Goal: Task Accomplishment & Management: Manage account settings

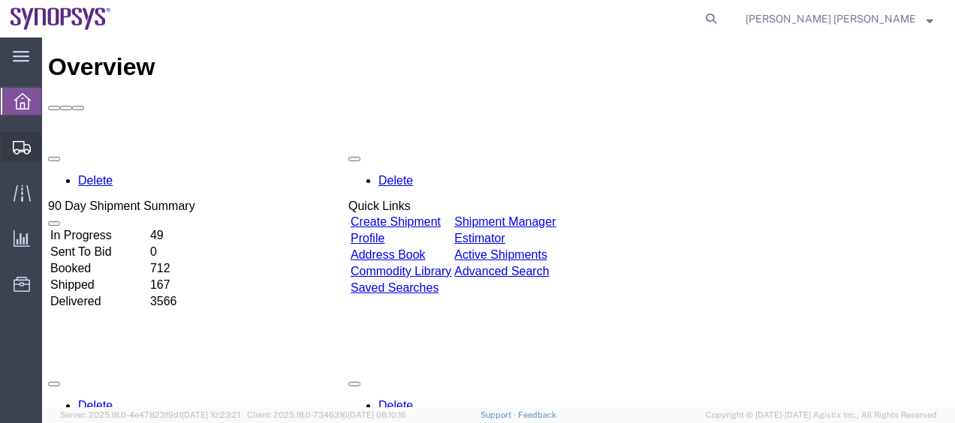
click at [0, 0] on span "Shipment Manager" at bounding box center [0, 0] width 0 height 0
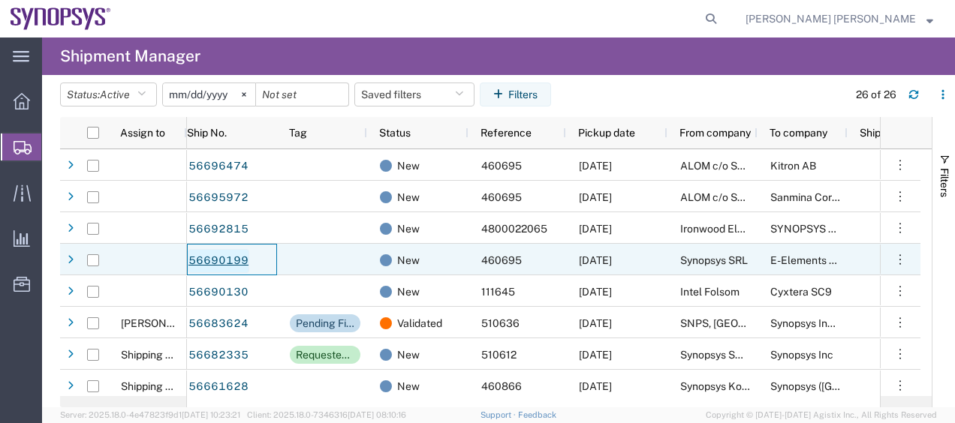
click at [230, 258] on link "56690199" at bounding box center [219, 261] width 62 height 24
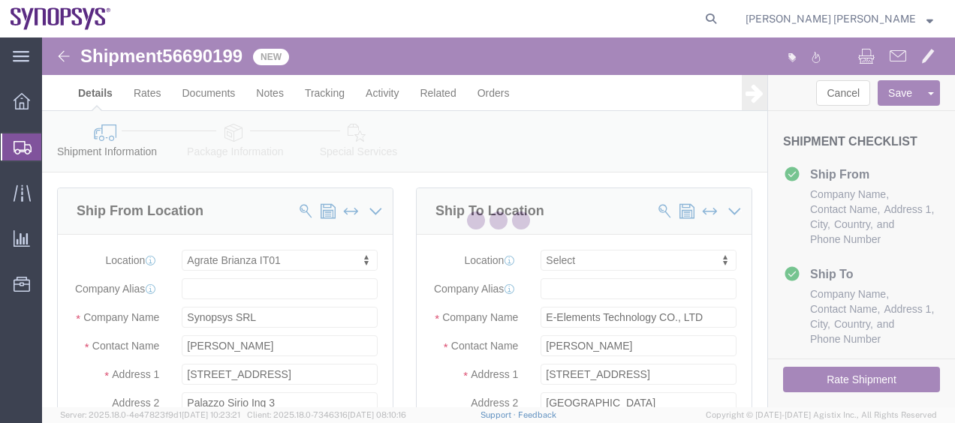
select select "63137"
select select
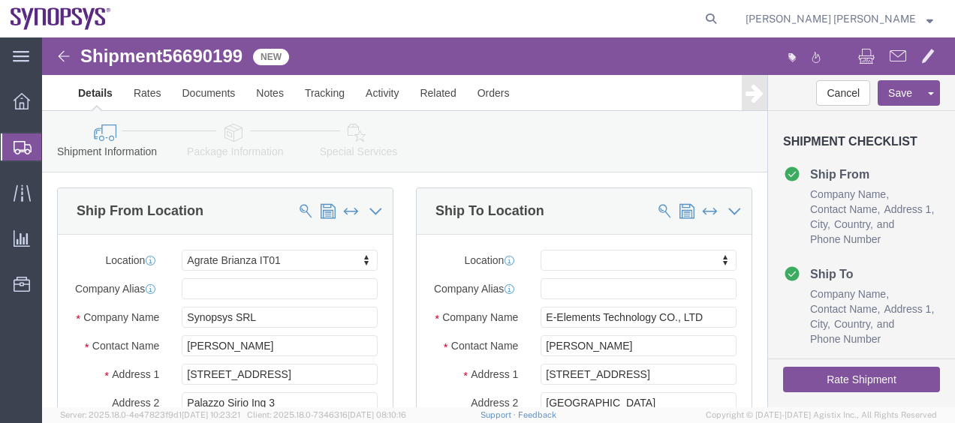
click div "Ship From Location Location Agrate Brianza IT01 My Profile Location [GEOGRAPHIC…"
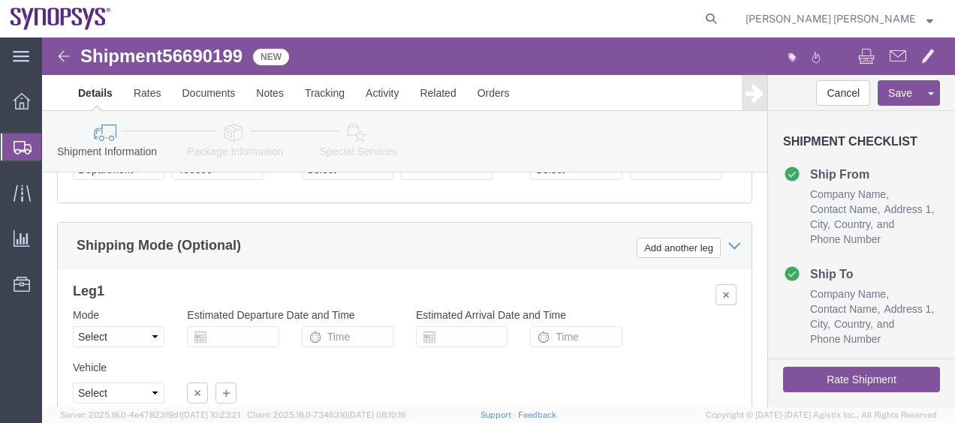
scroll to position [961, 0]
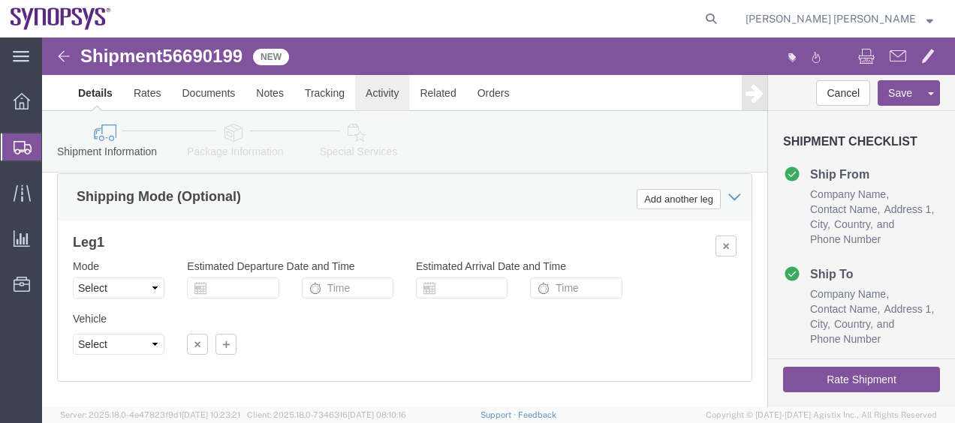
click link "Activity"
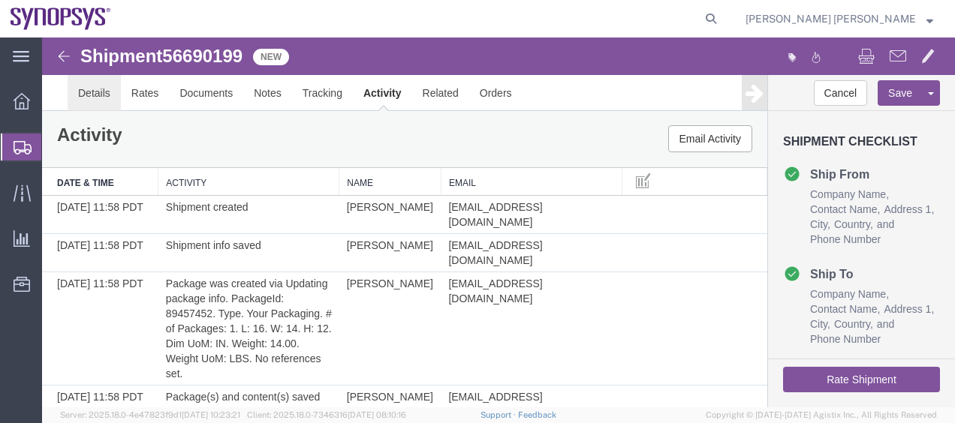
click at [92, 83] on link "Details" at bounding box center [94, 93] width 53 height 36
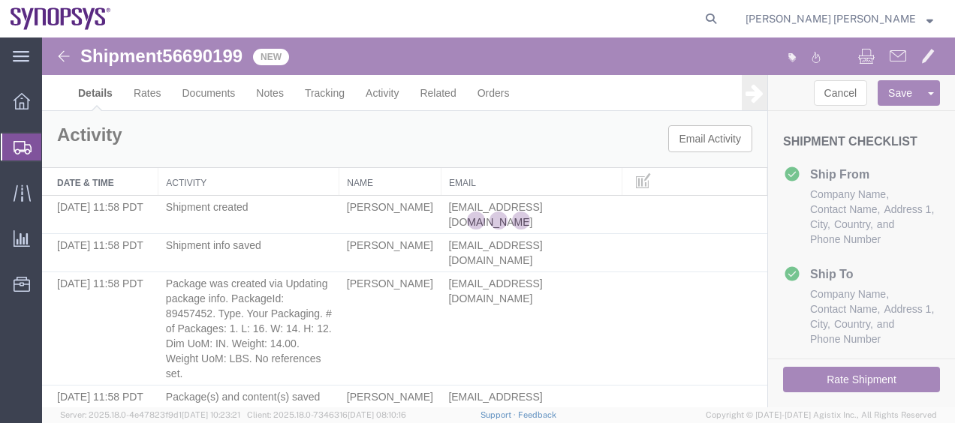
select select "63137"
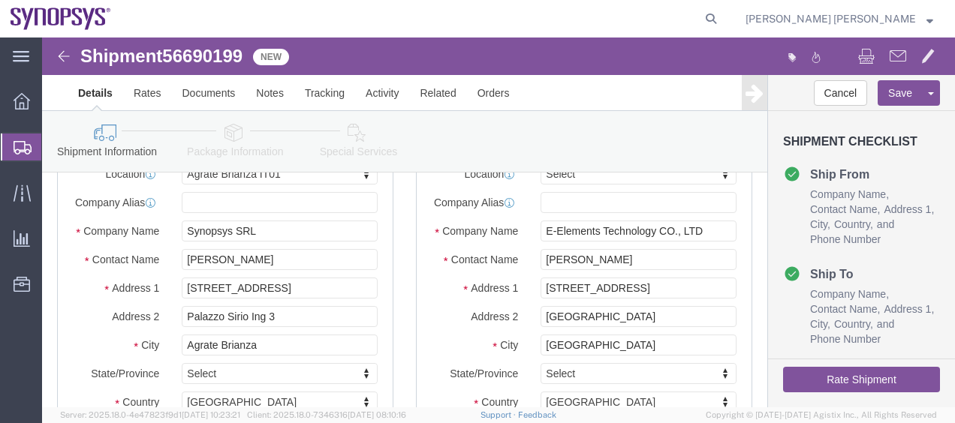
scroll to position [59, 0]
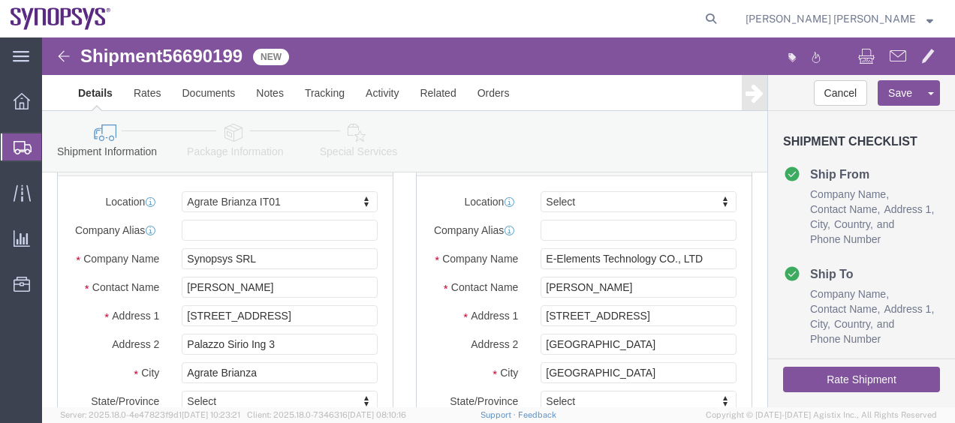
click link "Package Information"
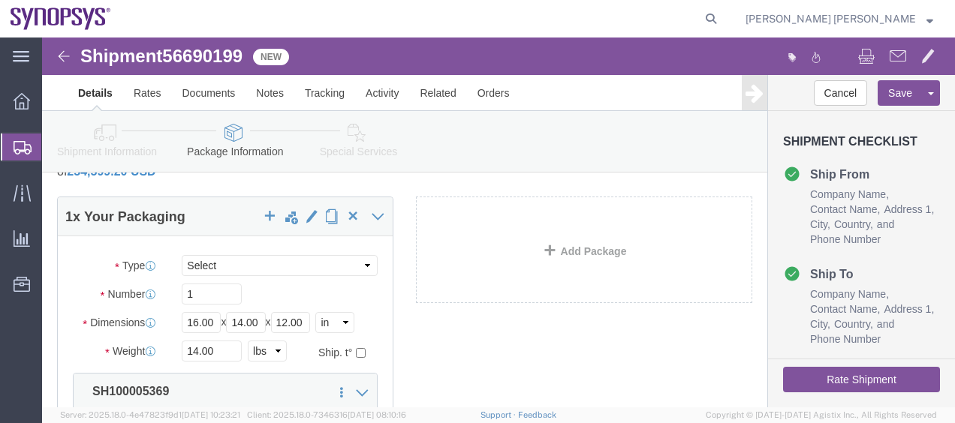
click div "1 x Your Packaging Package Type Select Bale(s) Basket(s) Bolt(s) Bottle(s) Buck…"
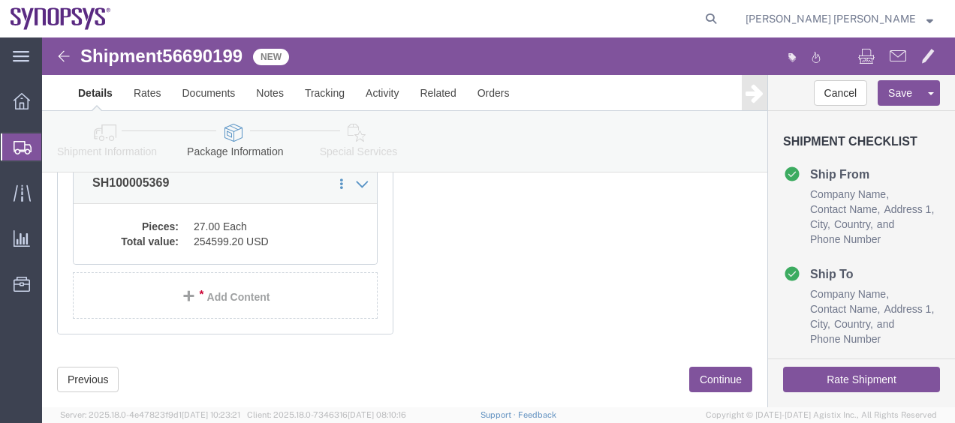
scroll to position [237, 0]
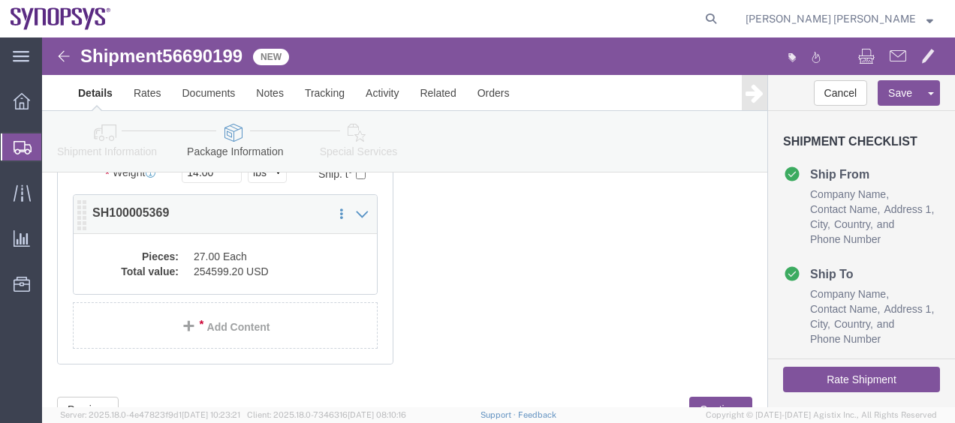
click dd "254599.20 USD"
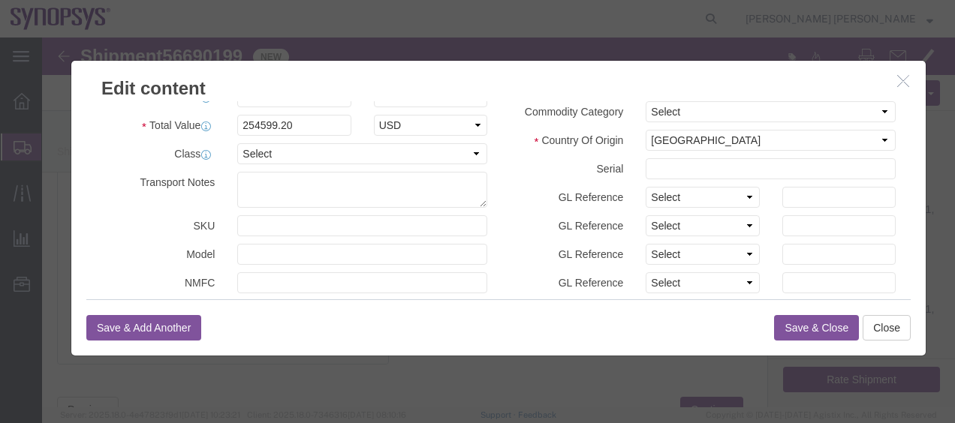
scroll to position [34, 0]
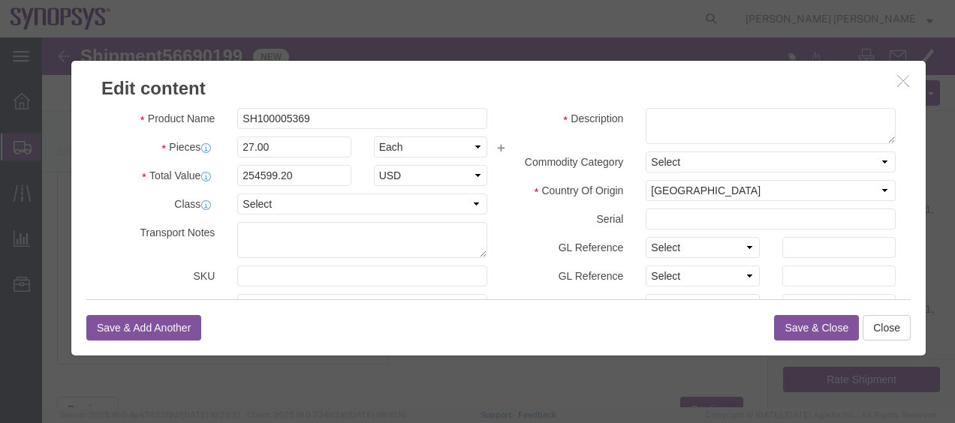
click icon "button"
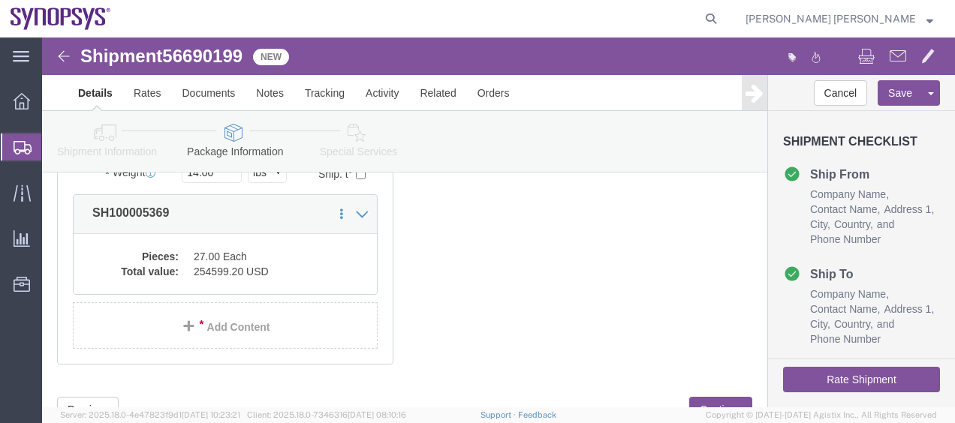
click div "1 x Your Packaging Package Type Select Bale(s) Basket(s) Bolt(s) Bottle(s) Buck…"
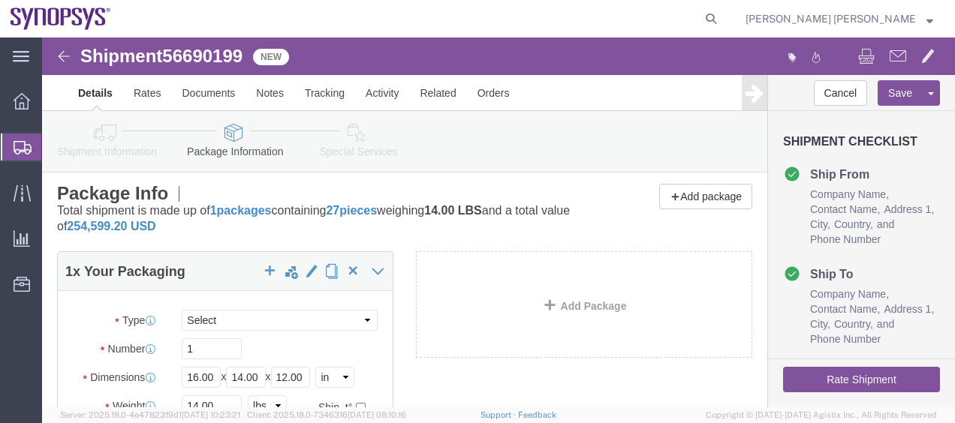
scroll to position [0, 0]
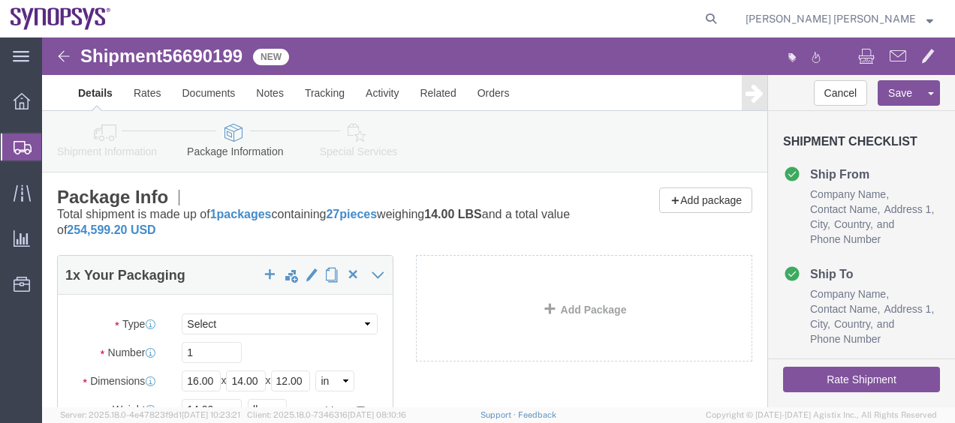
click icon
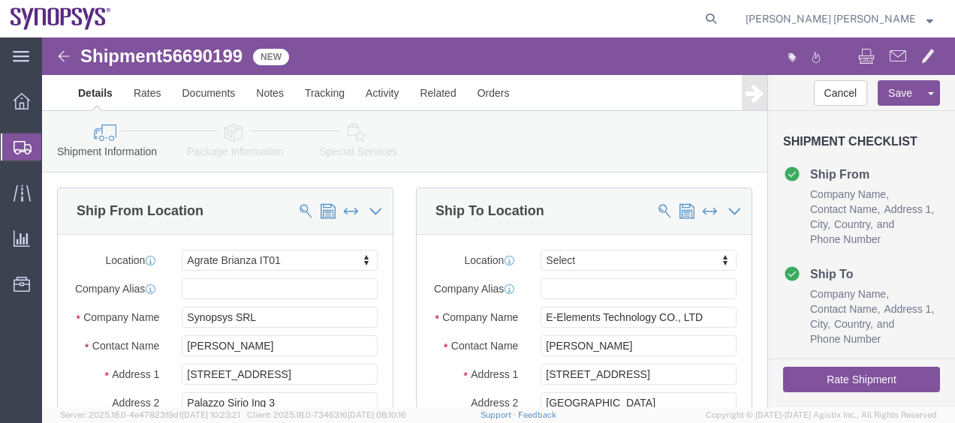
click div "Ship To Location Location Select Select My Profile Location [GEOGRAPHIC_DATA] D…"
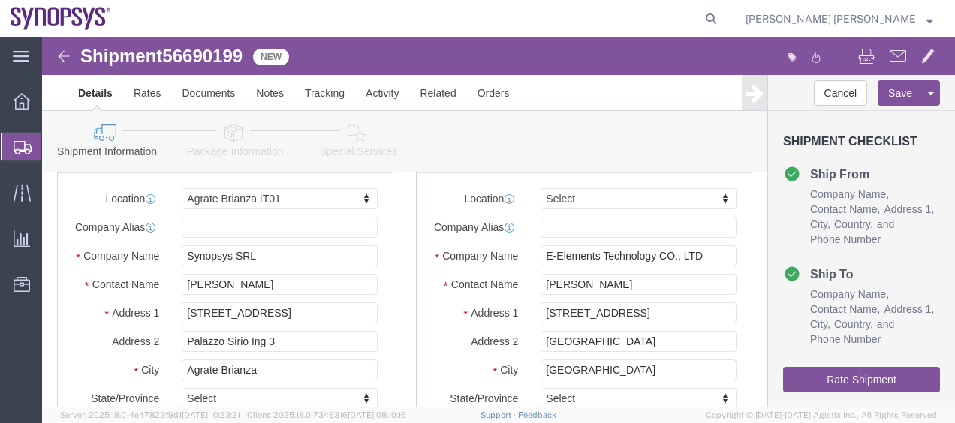
scroll to position [60, 0]
click at [0, 0] on span "Shipment Manager" at bounding box center [0, 0] width 0 height 0
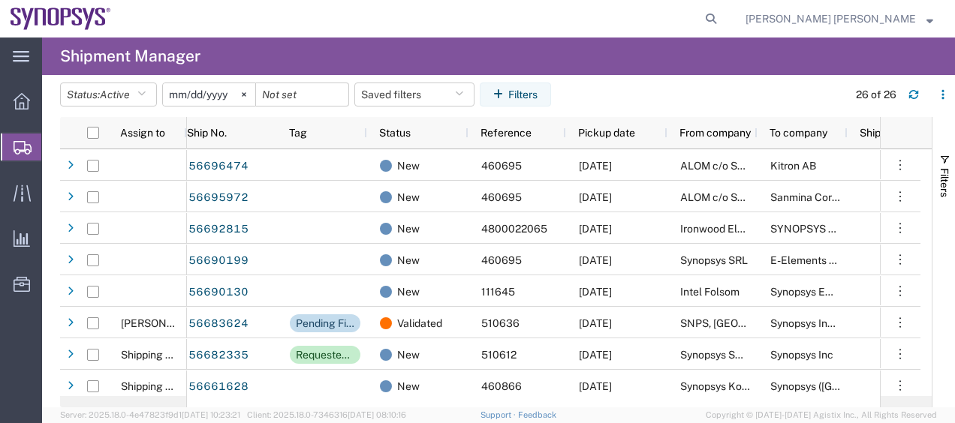
click at [146, 81] on header "Status: Active Active All Approved Booked Canceled Delivered Denied New On Hold…" at bounding box center [507, 96] width 895 height 42
click at [150, 89] on button "Status: Active" at bounding box center [108, 95] width 97 height 24
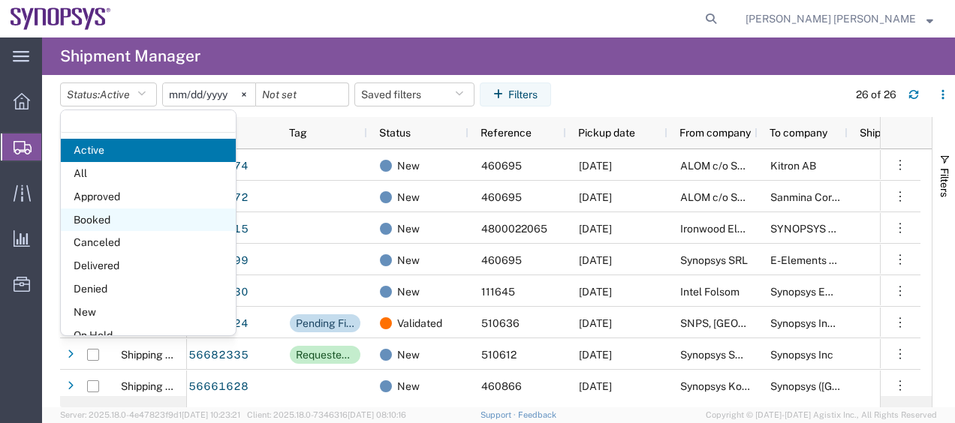
click at [141, 221] on span "Booked" at bounding box center [148, 220] width 175 height 23
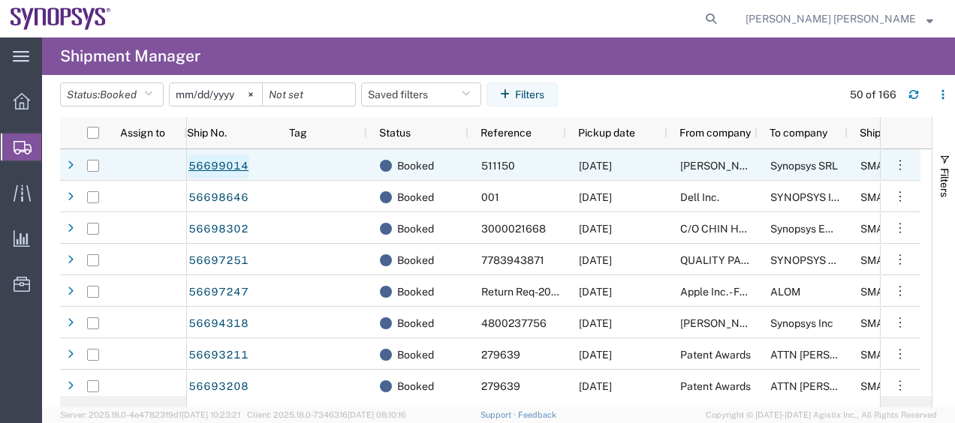
click at [239, 160] on link "56699014" at bounding box center [219, 167] width 62 height 24
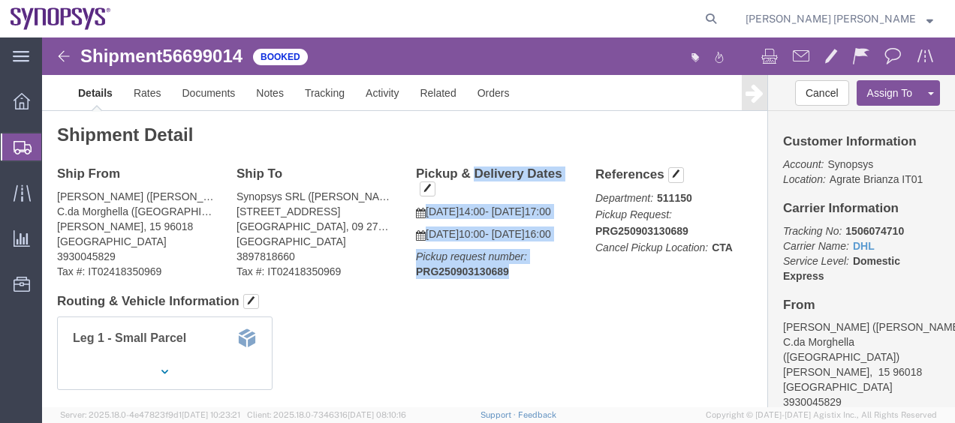
drag, startPoint x: 468, startPoint y: 266, endPoint x: 366, endPoint y: 129, distance: 170.7
click div "Shipment Detail Ship From [PERSON_NAME] ([PERSON_NAME]) C.da Morghella ([STREET…"
copy div "Pickup & Delivery Dates [DATE] 14:00 - [DATE] 17:00 [DATE] 10:00 - [DATE] 16:00…"
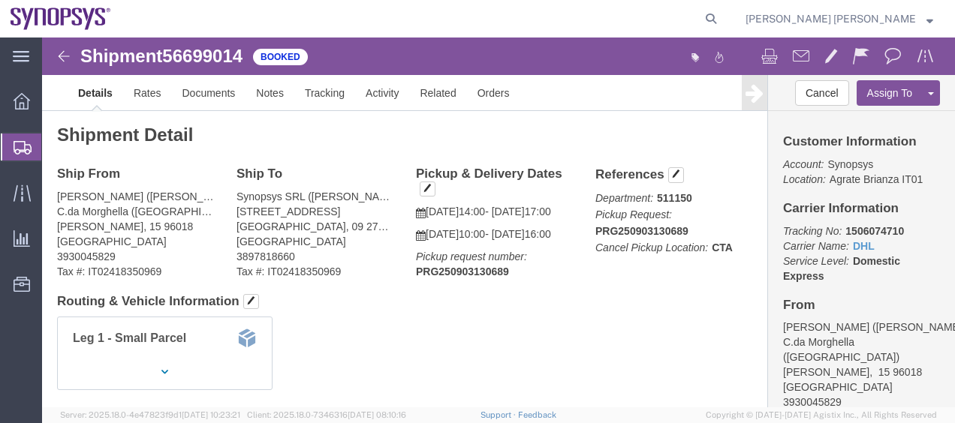
click div "Leg 1 - Small Parcel"
click at [0, 0] on span "Shipment Manager" at bounding box center [0, 0] width 0 height 0
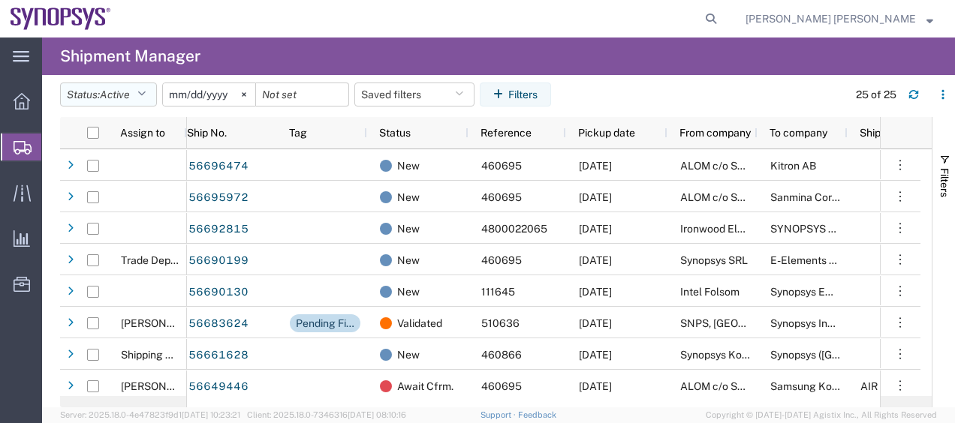
click at [152, 88] on button "Status: Active" at bounding box center [108, 95] width 97 height 24
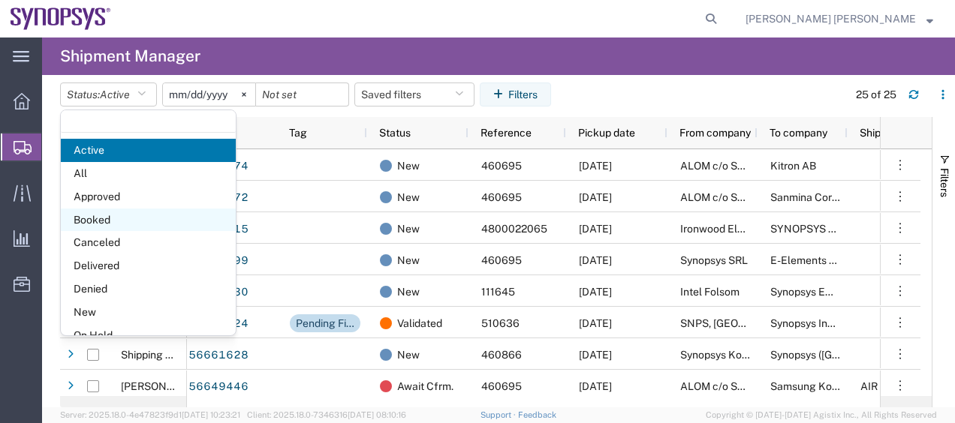
click at [140, 218] on span "Booked" at bounding box center [148, 220] width 175 height 23
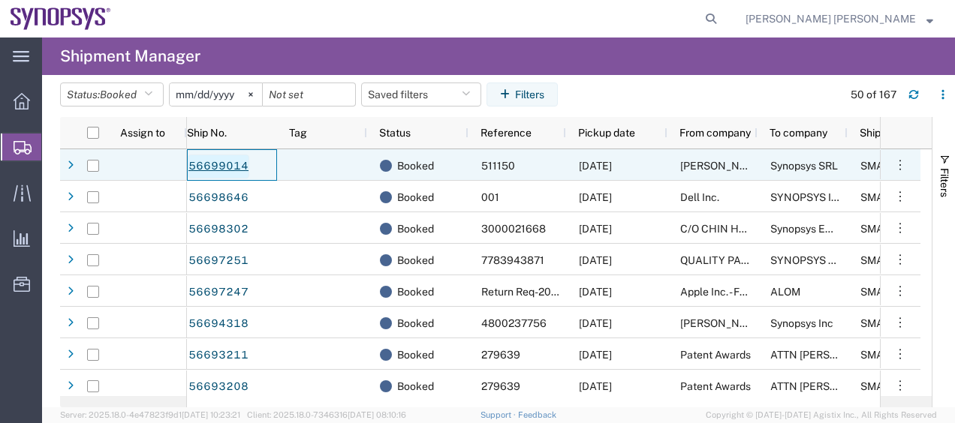
click at [234, 167] on link "56699014" at bounding box center [219, 167] width 62 height 24
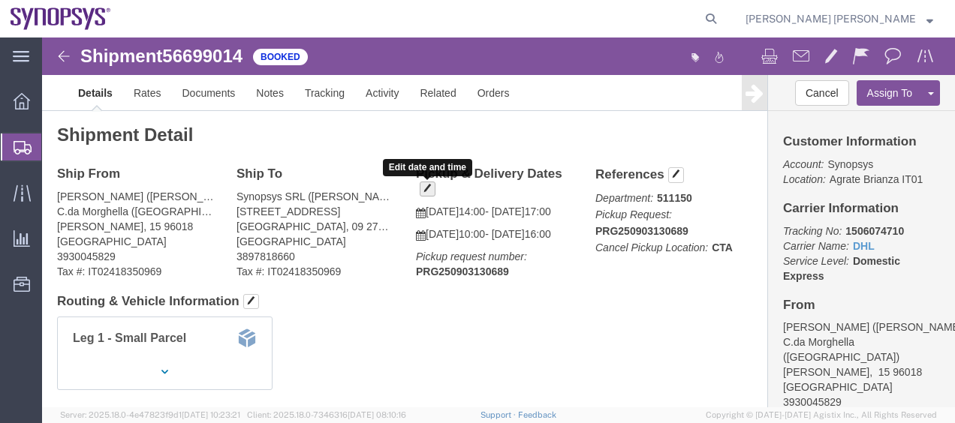
click button "button"
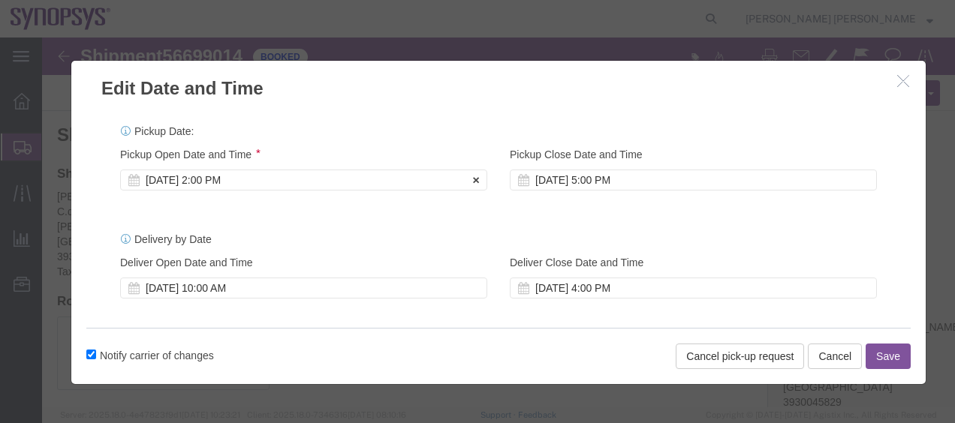
click div "[DATE] 2:00 PM"
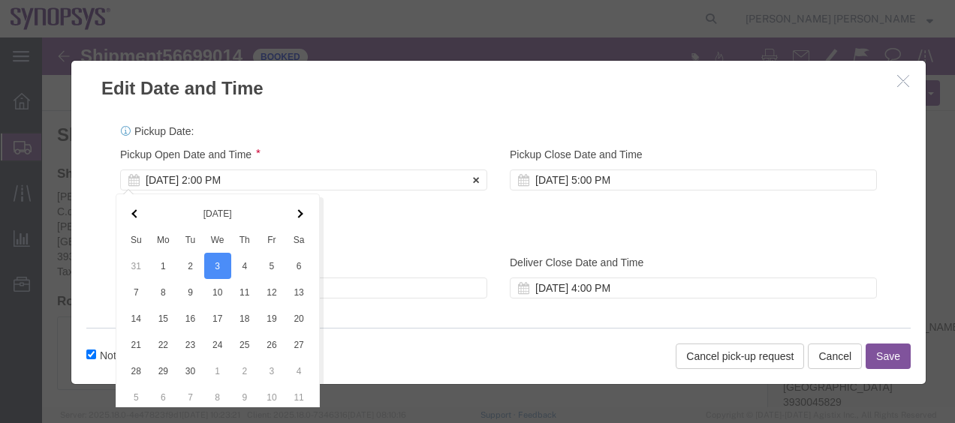
scroll to position [68, 0]
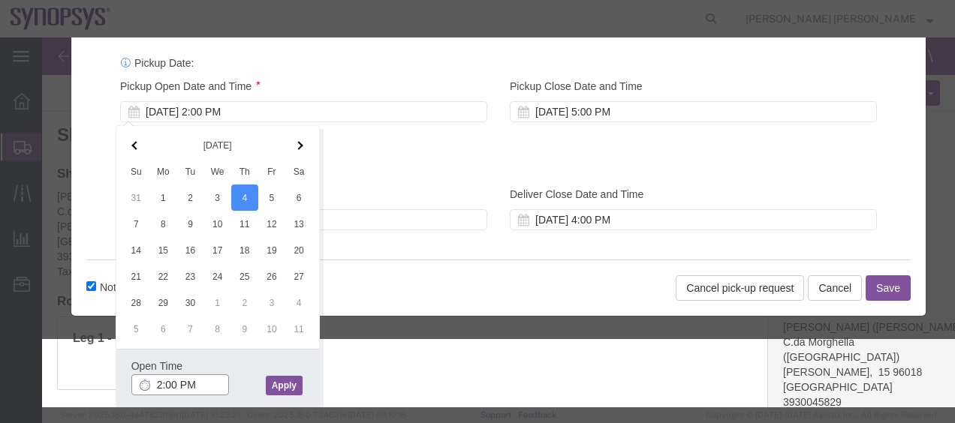
click input "2:00 PM"
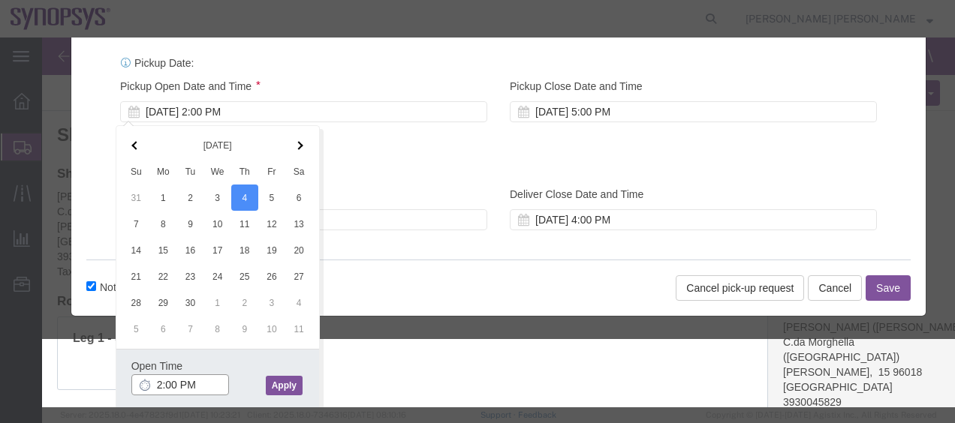
click input "2:00 PM"
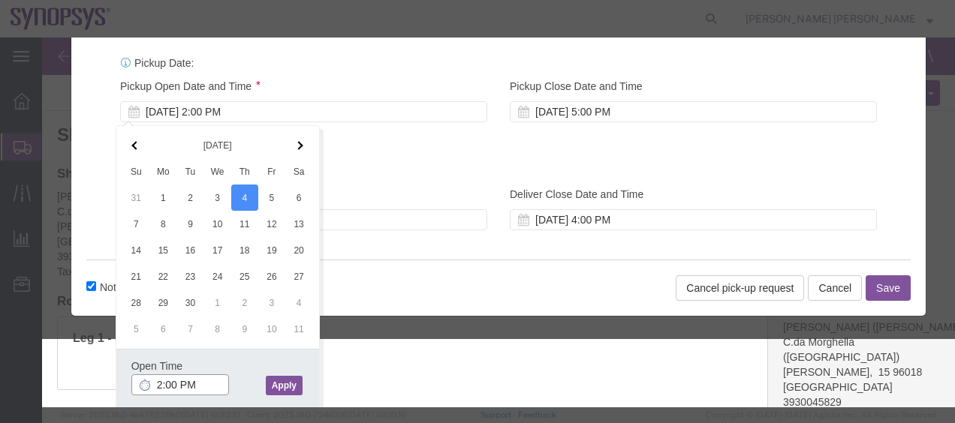
click input "2:00 PM"
click input "10:00 PM"
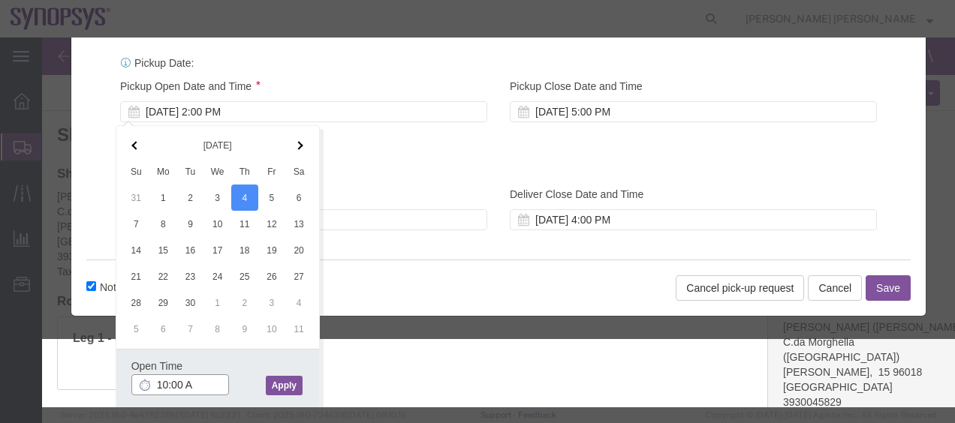
type input "10:00 AM"
click button "Apply"
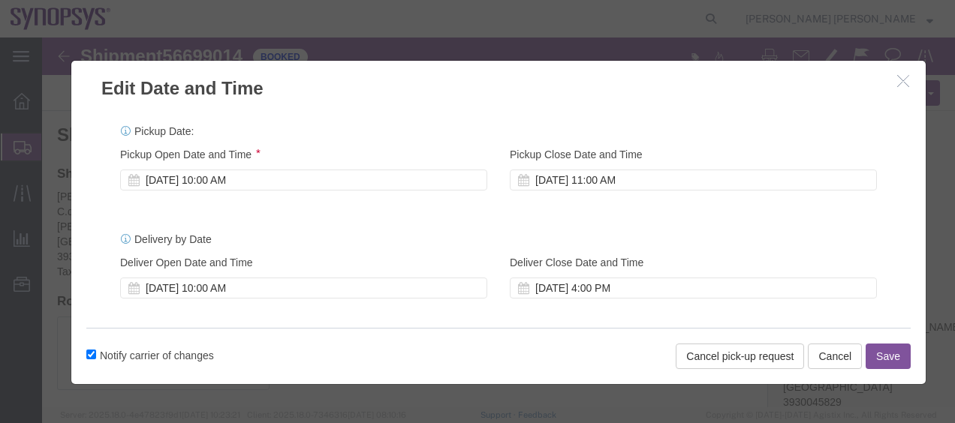
scroll to position [0, 0]
click div "[DATE] 11:00 AM"
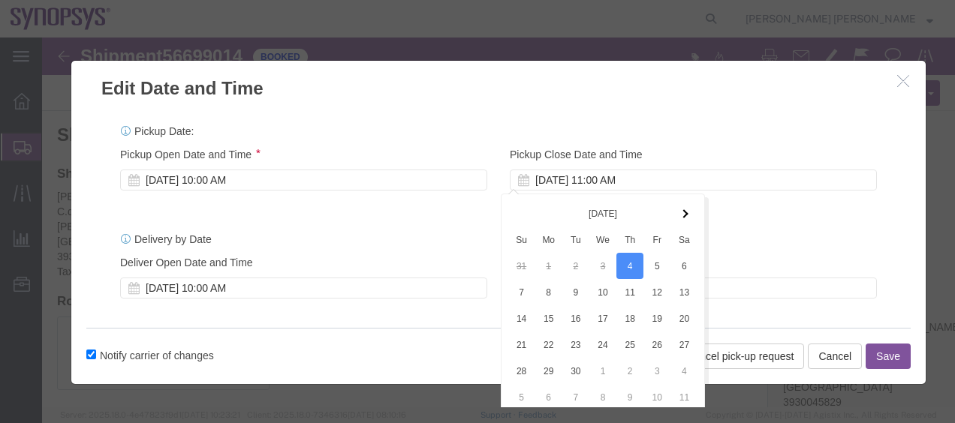
scroll to position [68, 0]
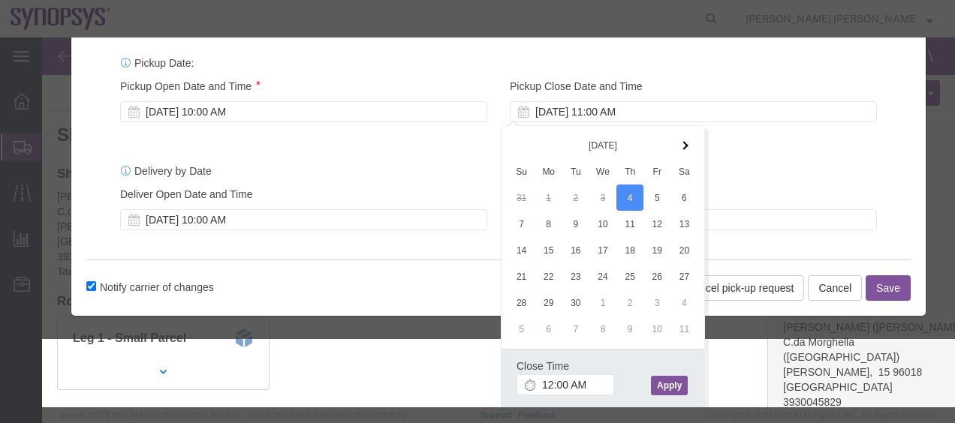
click button "Apply"
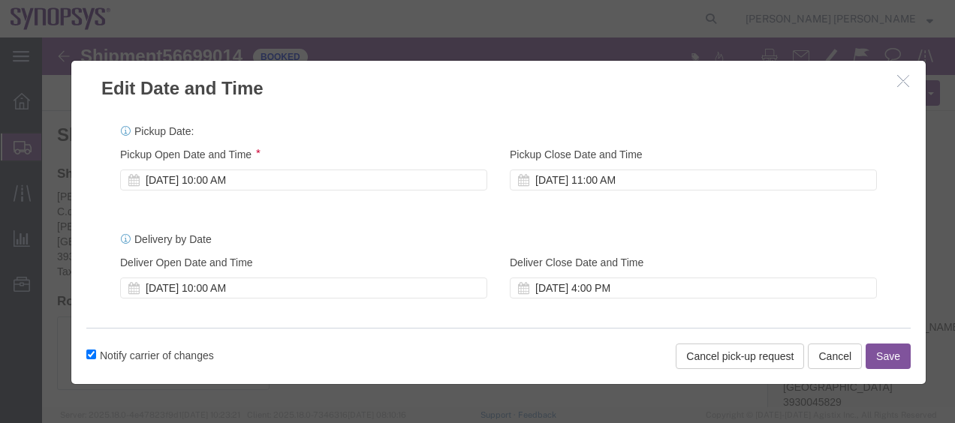
scroll to position [0, 0]
click div "[DATE] 11:00 AM"
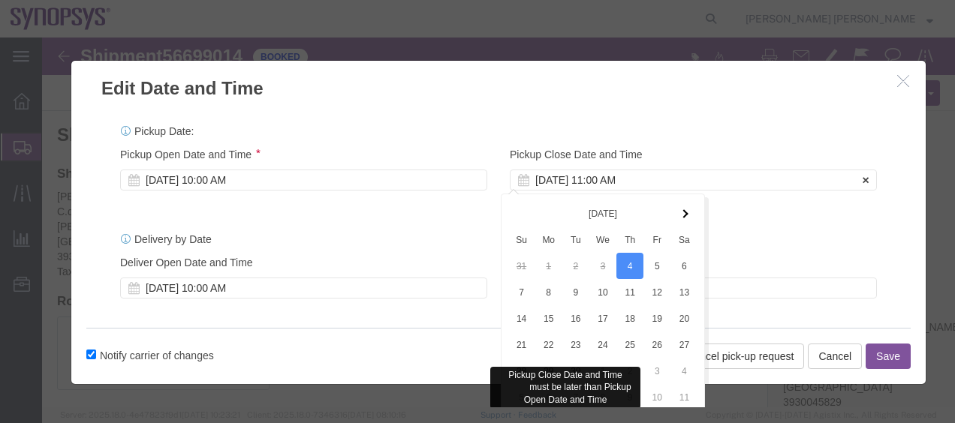
scroll to position [68, 0]
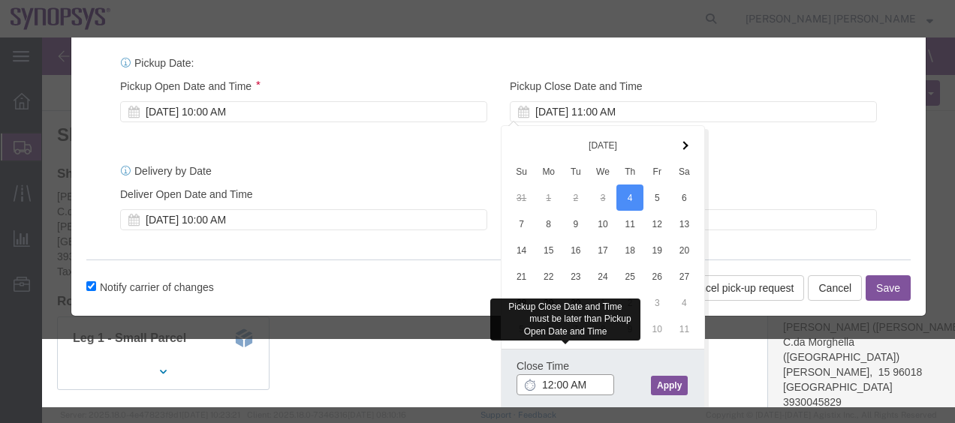
click input "12:00 AM"
click input "12:30 AM"
type input "12:30 PM"
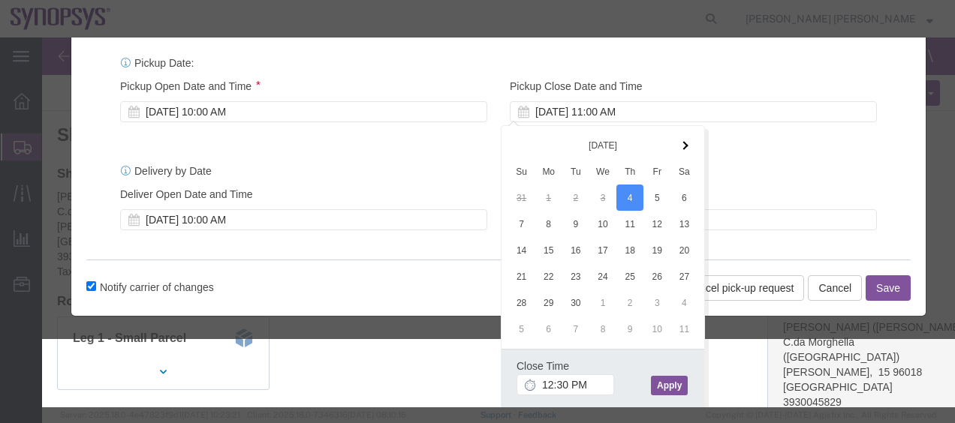
click button "Apply"
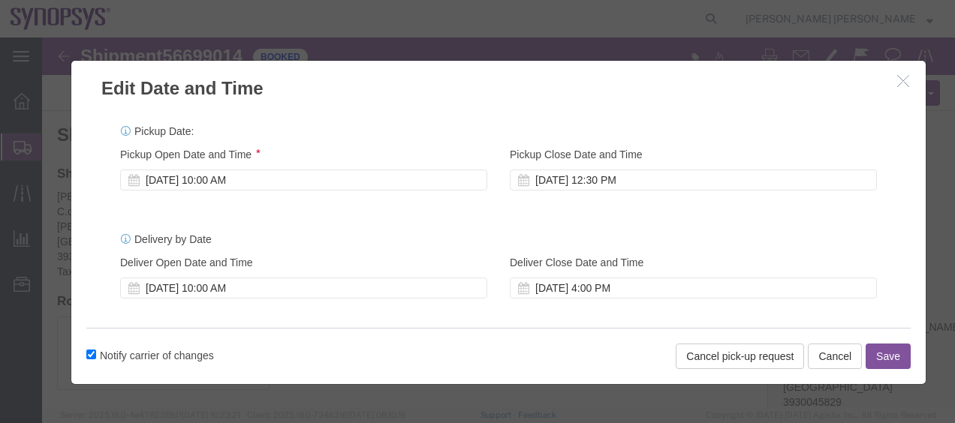
scroll to position [0, 0]
click button "Save"
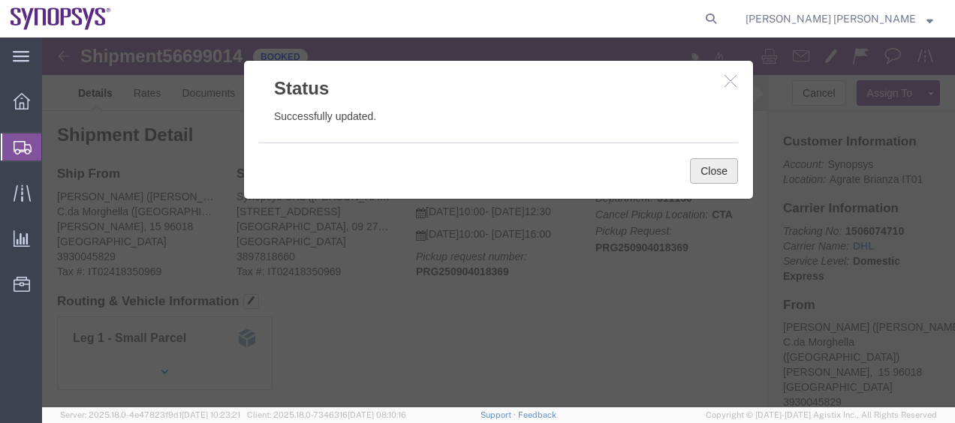
click button "Close"
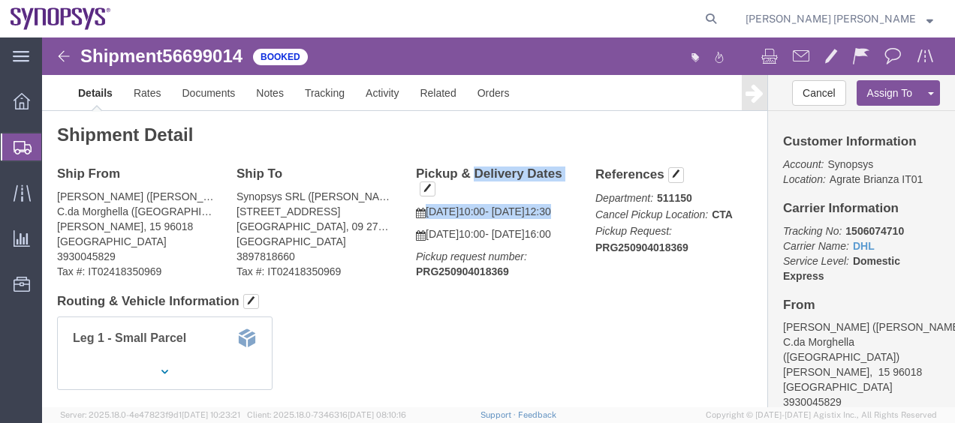
drag, startPoint x: 366, startPoint y: 134, endPoint x: 468, endPoint y: 191, distance: 116.3
click div "Pickup & Delivery Dates [DATE] 10:00 - [DATE] 12:30 [DATE] 10:00 - [DATE] 16:00…"
copy div "Pickup & Delivery Dates [DATE] 10:00 - [DATE] 12:30"
drag, startPoint x: 81, startPoint y: 167, endPoint x: 199, endPoint y: 5, distance: 200.4
click at [0, 0] on span "Shipment Manager" at bounding box center [0, 0] width 0 height 0
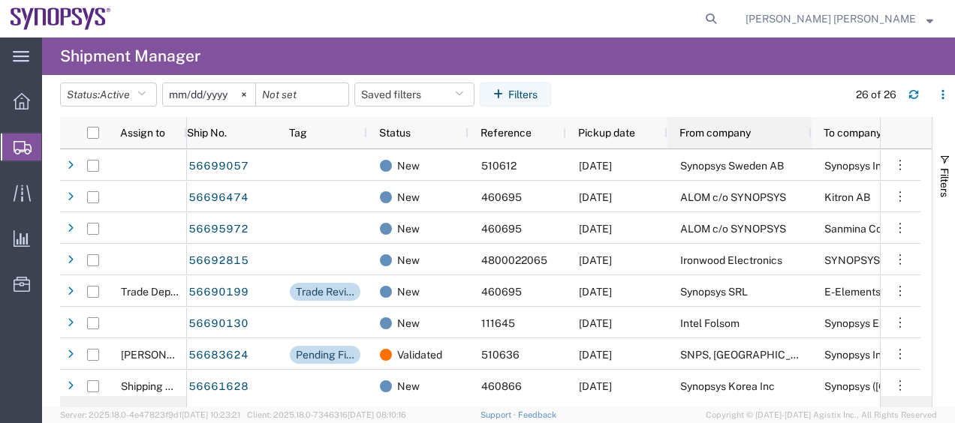
drag, startPoint x: 753, startPoint y: 137, endPoint x: 808, endPoint y: 134, distance: 54.1
click at [808, 134] on div at bounding box center [811, 133] width 6 height 32
